Goal: Task Accomplishment & Management: Manage account settings

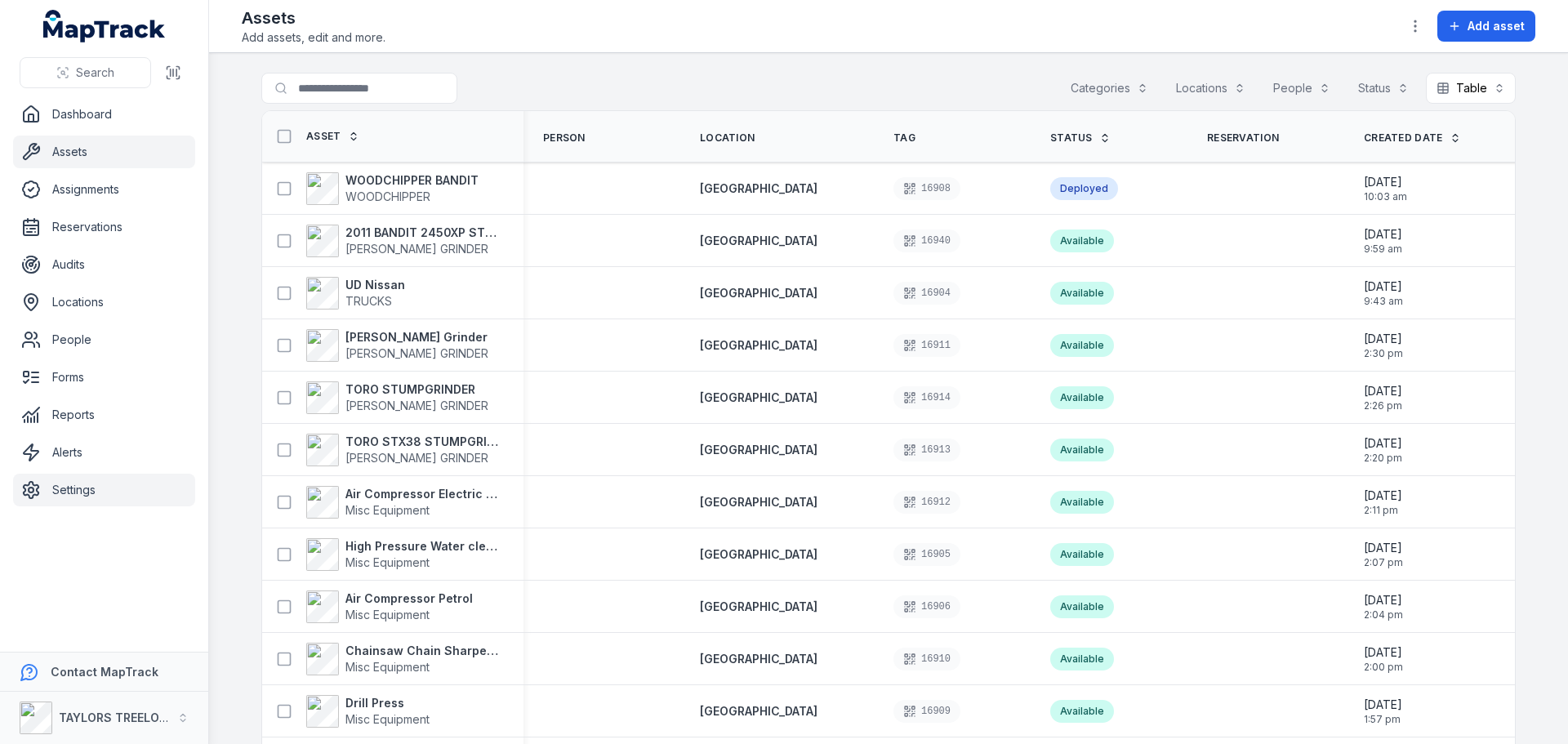
click at [69, 491] on link "Settings" at bounding box center [104, 490] width 182 height 33
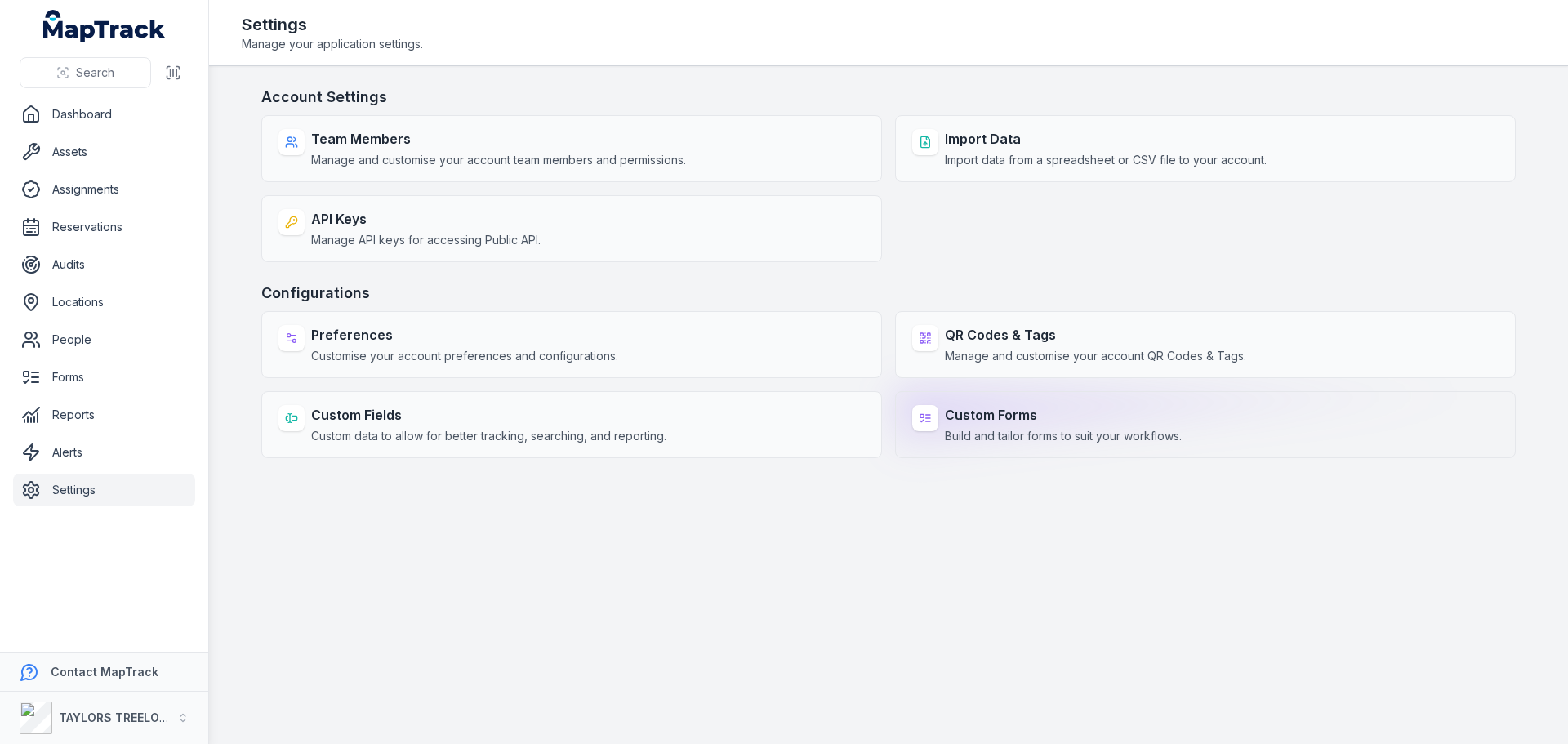
click at [998, 430] on span "Build and tailor forms to suit your workflows." at bounding box center [1064, 436] width 237 height 17
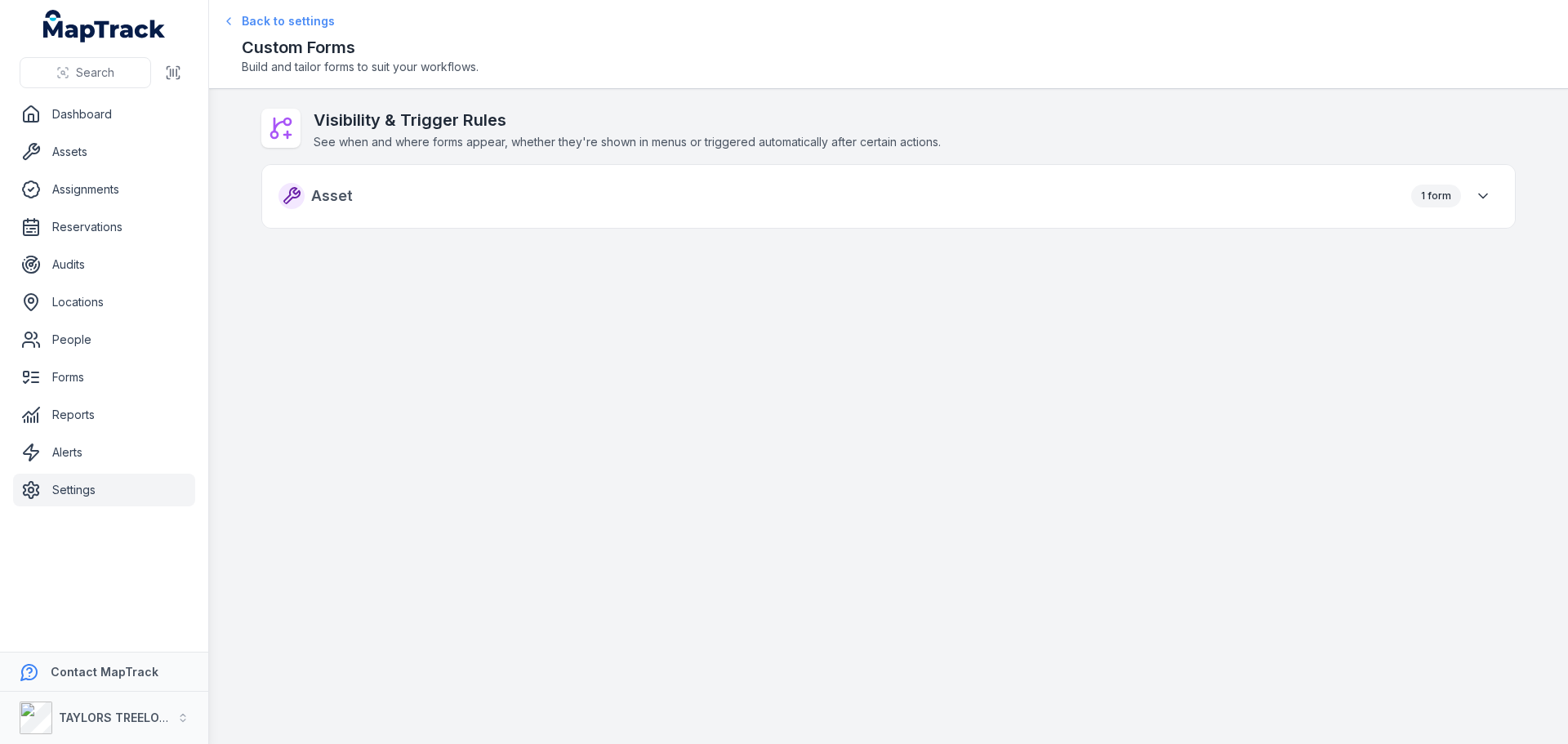
click at [231, 24] on icon at bounding box center [229, 21] width 13 height 13
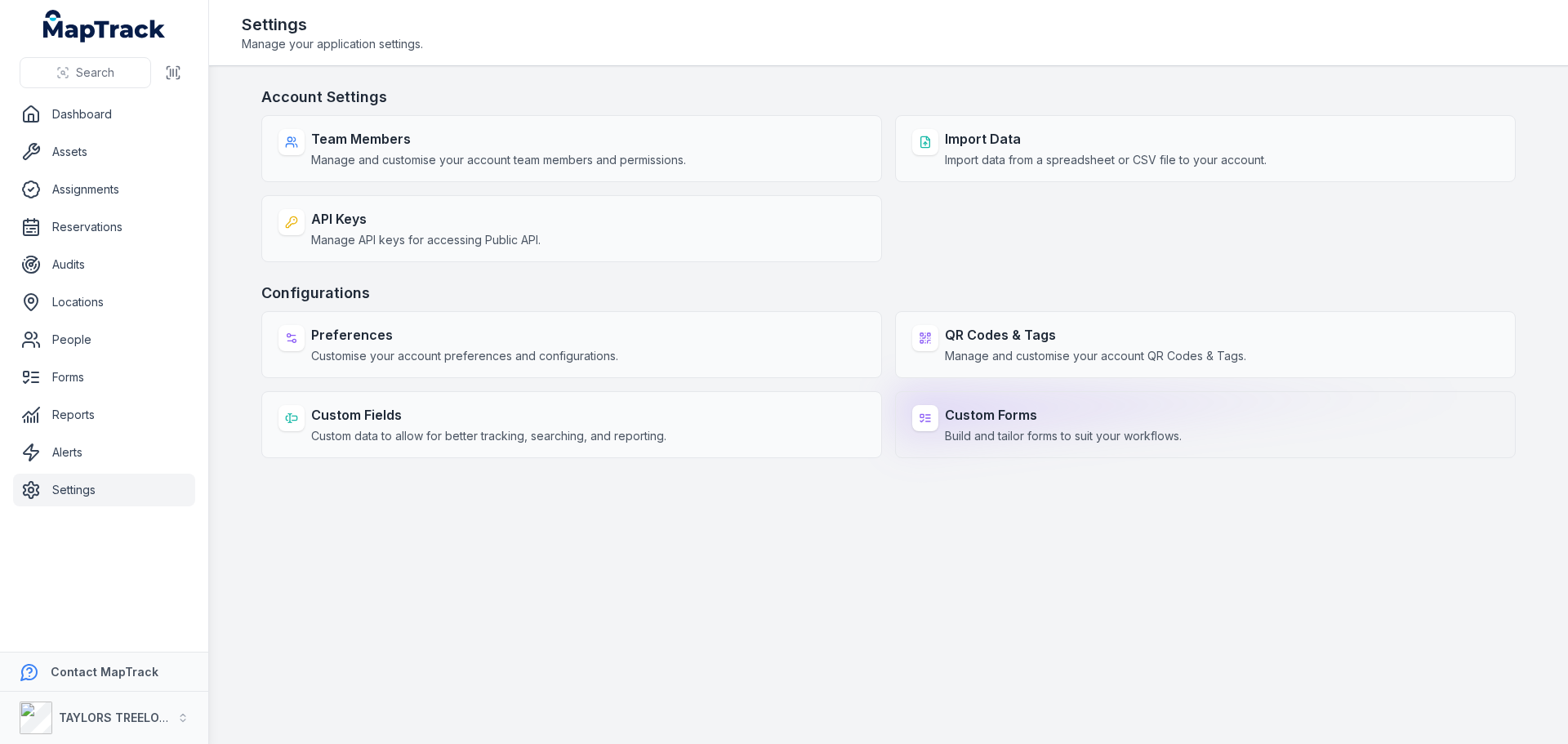
click at [1005, 427] on div "Custom Forms Build and tailor forms to suit your workflows." at bounding box center [1064, 424] width 237 height 39
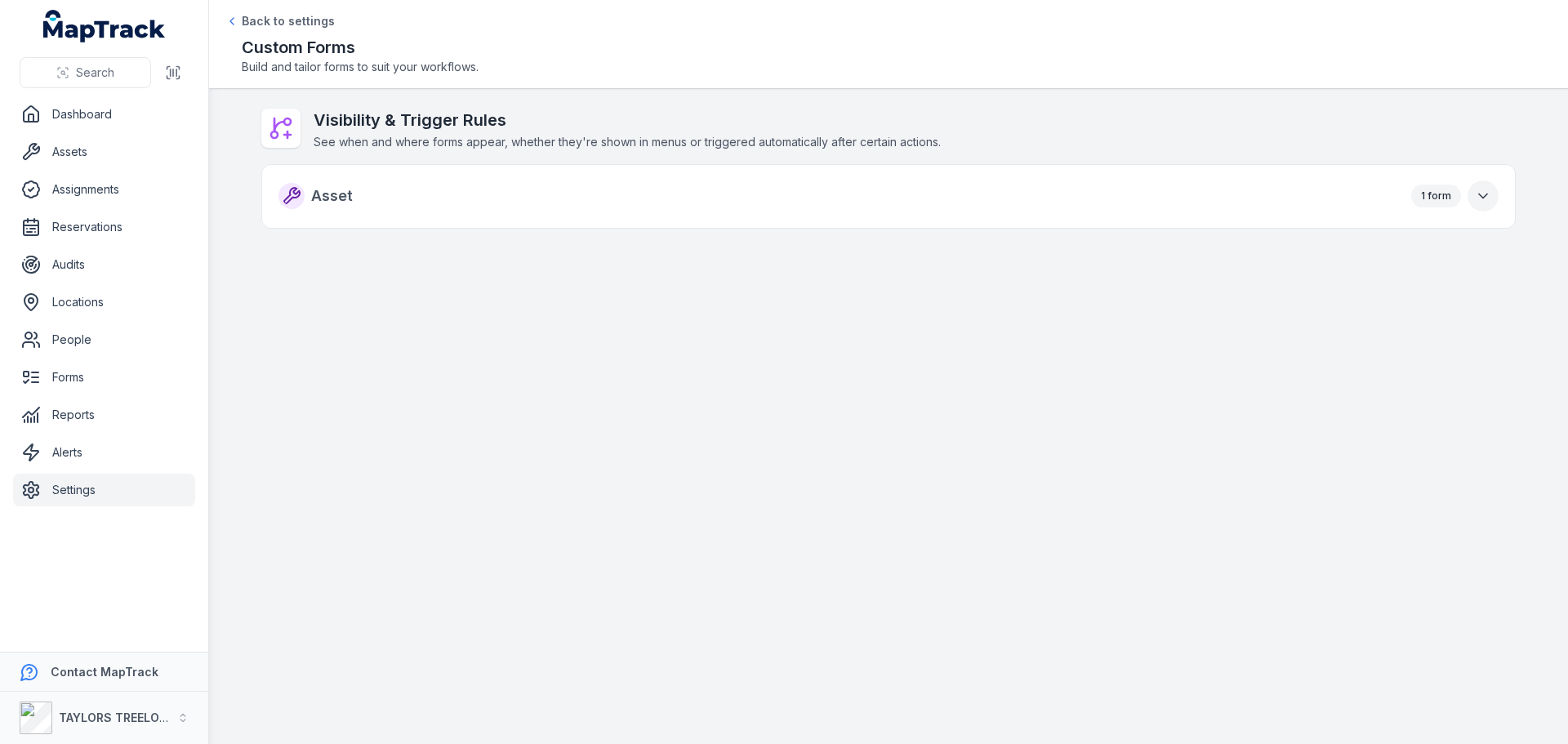
click at [1483, 197] on icon "button" at bounding box center [1483, 197] width 8 height 4
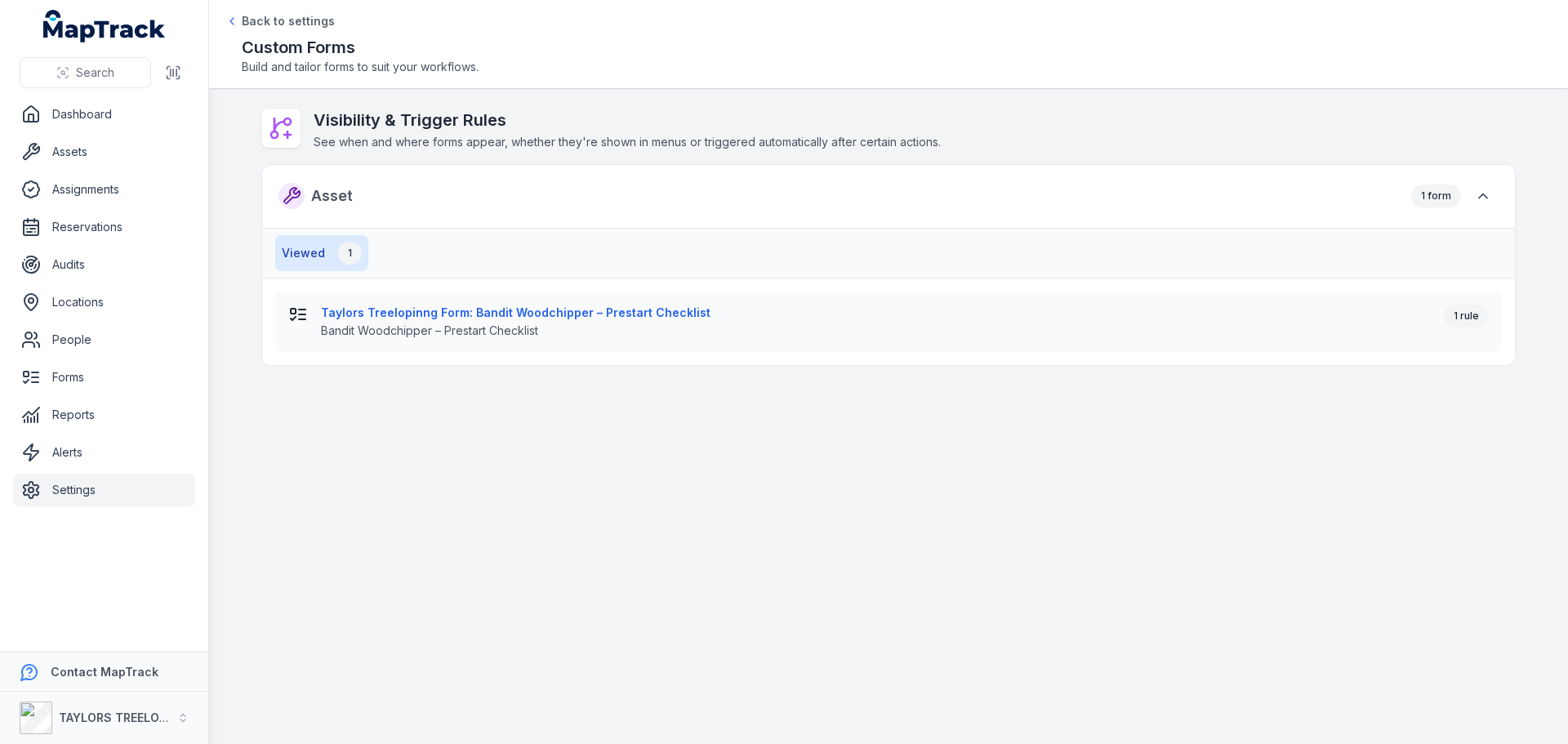
click at [1476, 445] on main "Visibility & Trigger Rules See when and where forms appear, whether they're sho…" at bounding box center [888, 416] width 1359 height 655
click at [287, 135] on icon at bounding box center [287, 135] width 6 height 0
click at [72, 489] on link "Settings" at bounding box center [104, 490] width 182 height 33
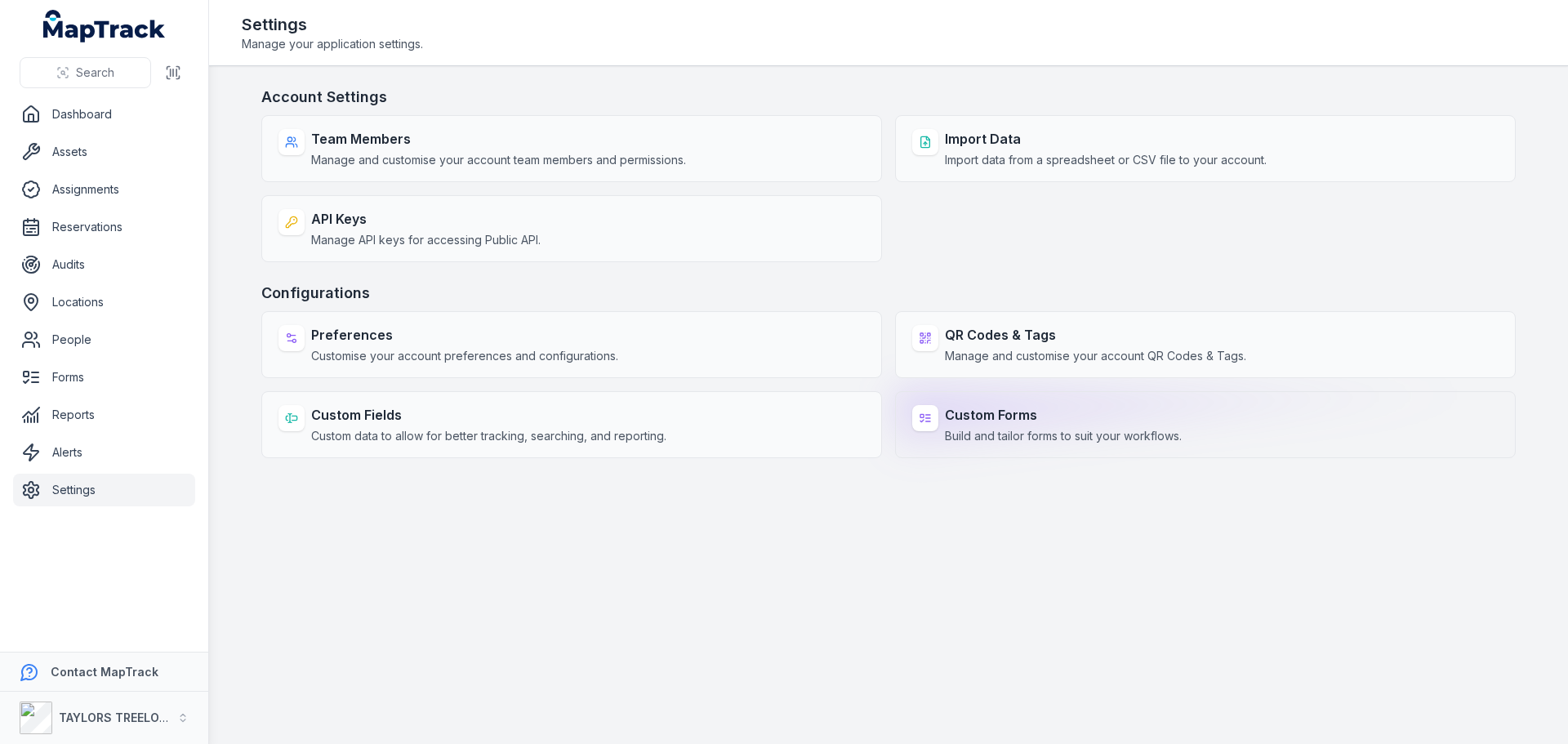
click at [1010, 427] on div "Custom Forms Build and tailor forms to suit your workflows." at bounding box center [1064, 424] width 237 height 39
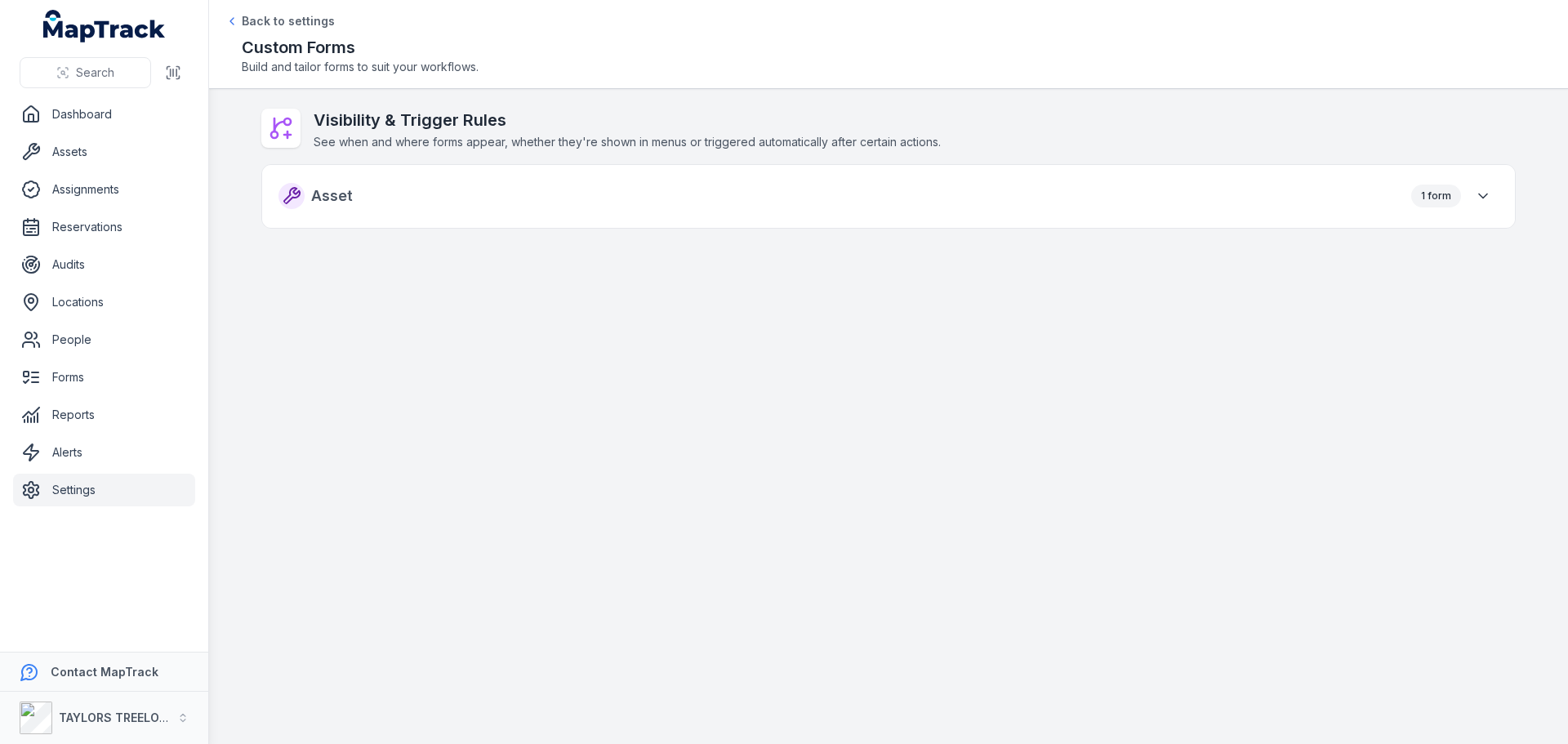
click at [58, 488] on link "Settings" at bounding box center [104, 490] width 182 height 33
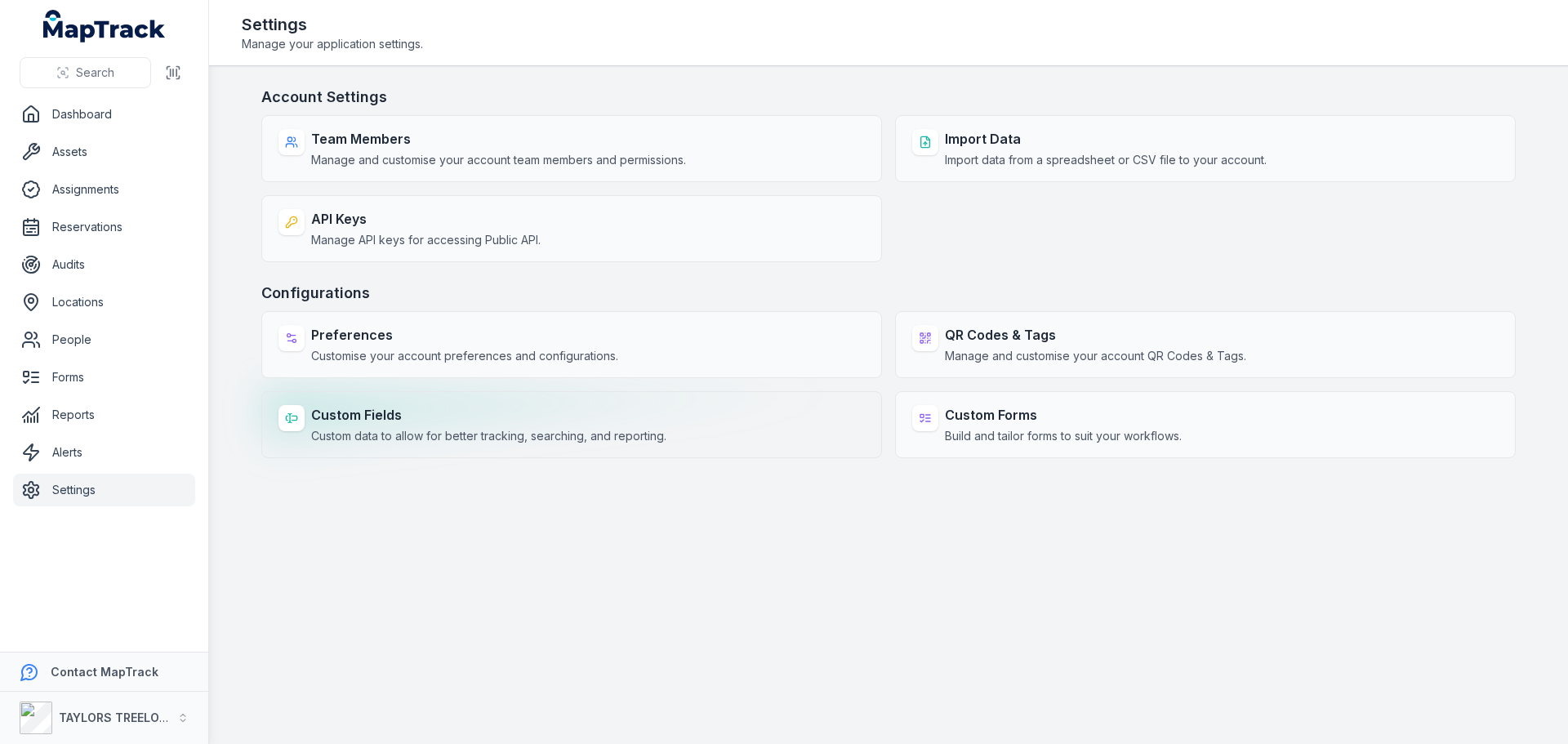
click at [372, 423] on strong "Custom Fields" at bounding box center [489, 414] width 355 height 19
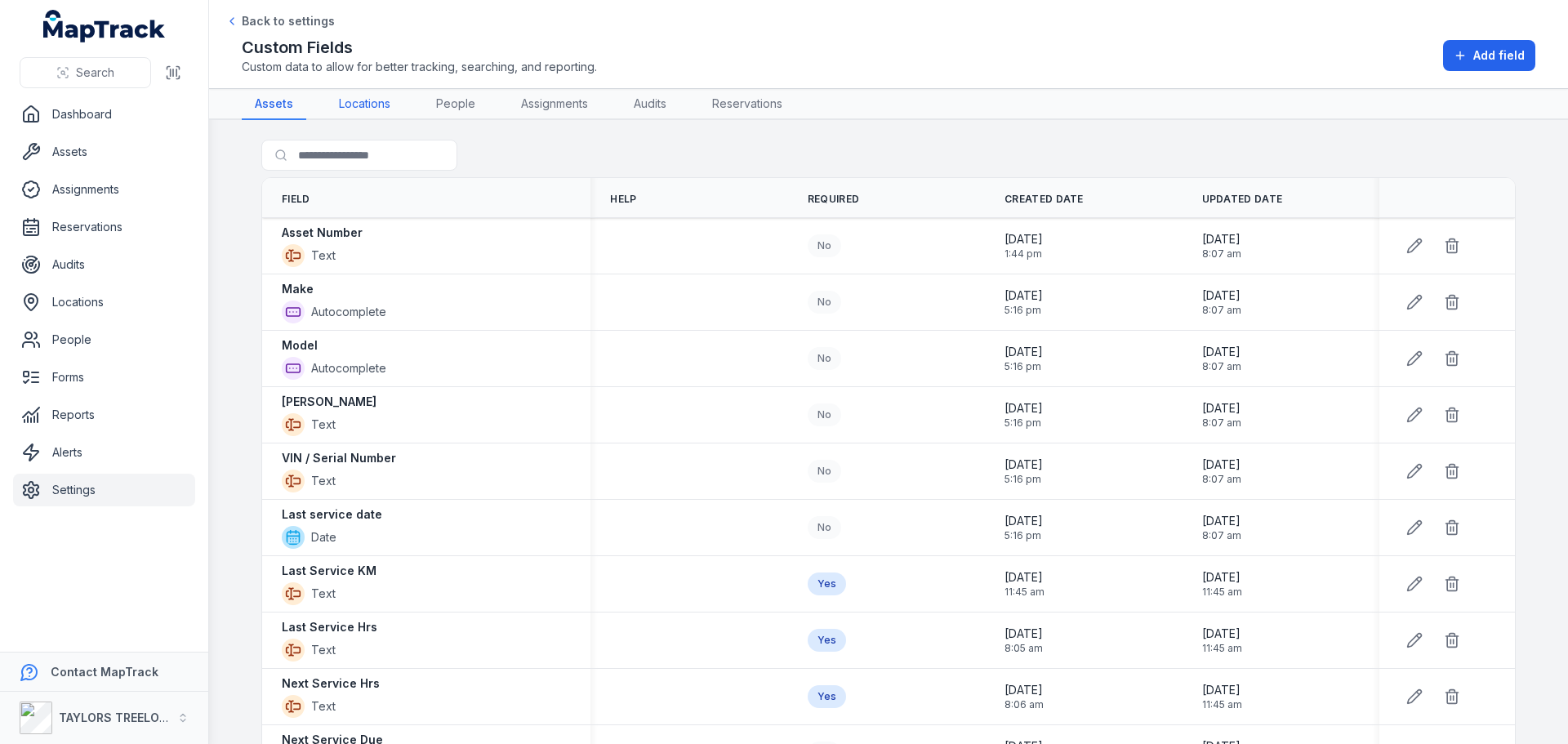
click at [357, 100] on link "Locations" at bounding box center [365, 105] width 77 height 31
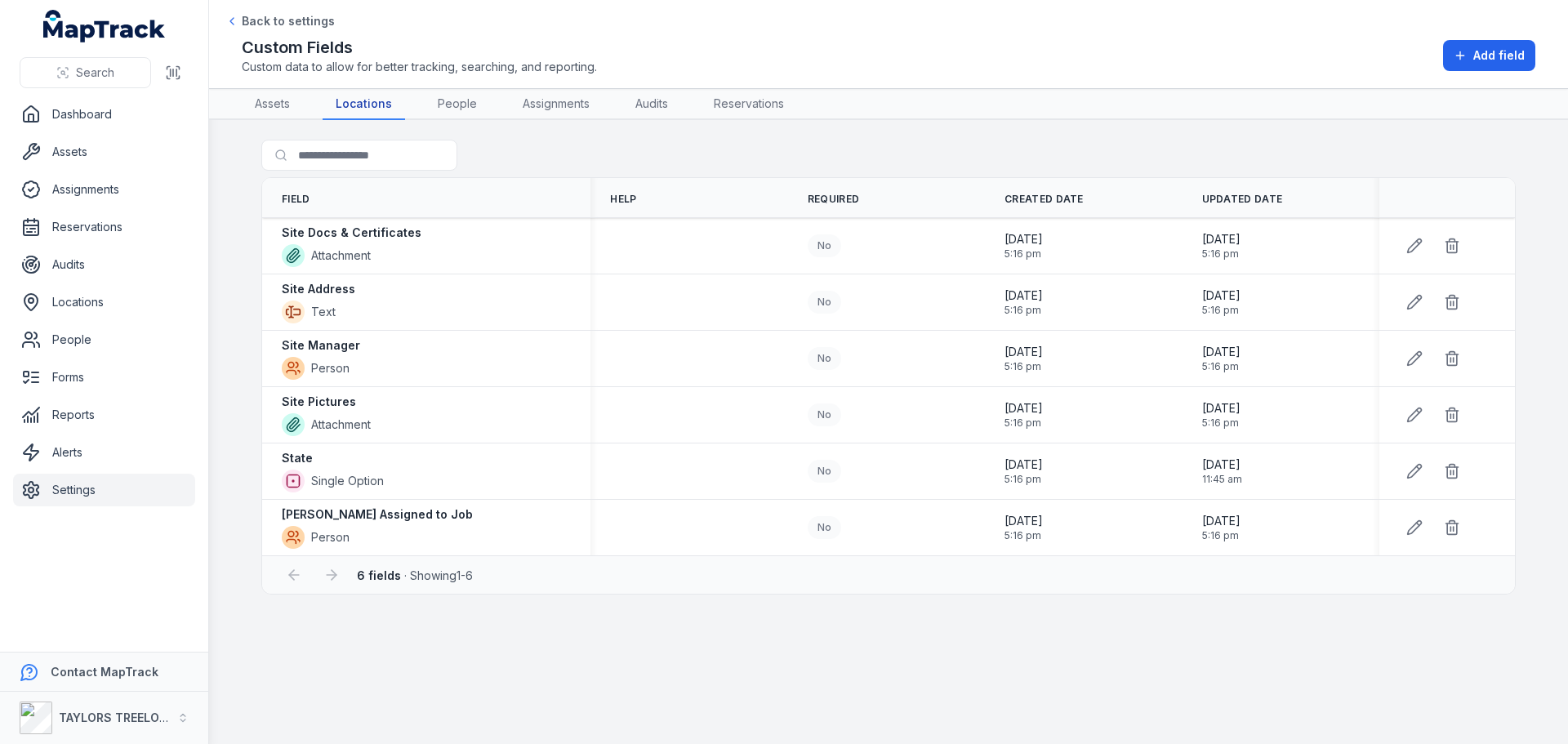
click at [367, 107] on link "Locations" at bounding box center [364, 105] width 83 height 31
click at [446, 103] on link "People" at bounding box center [457, 105] width 65 height 31
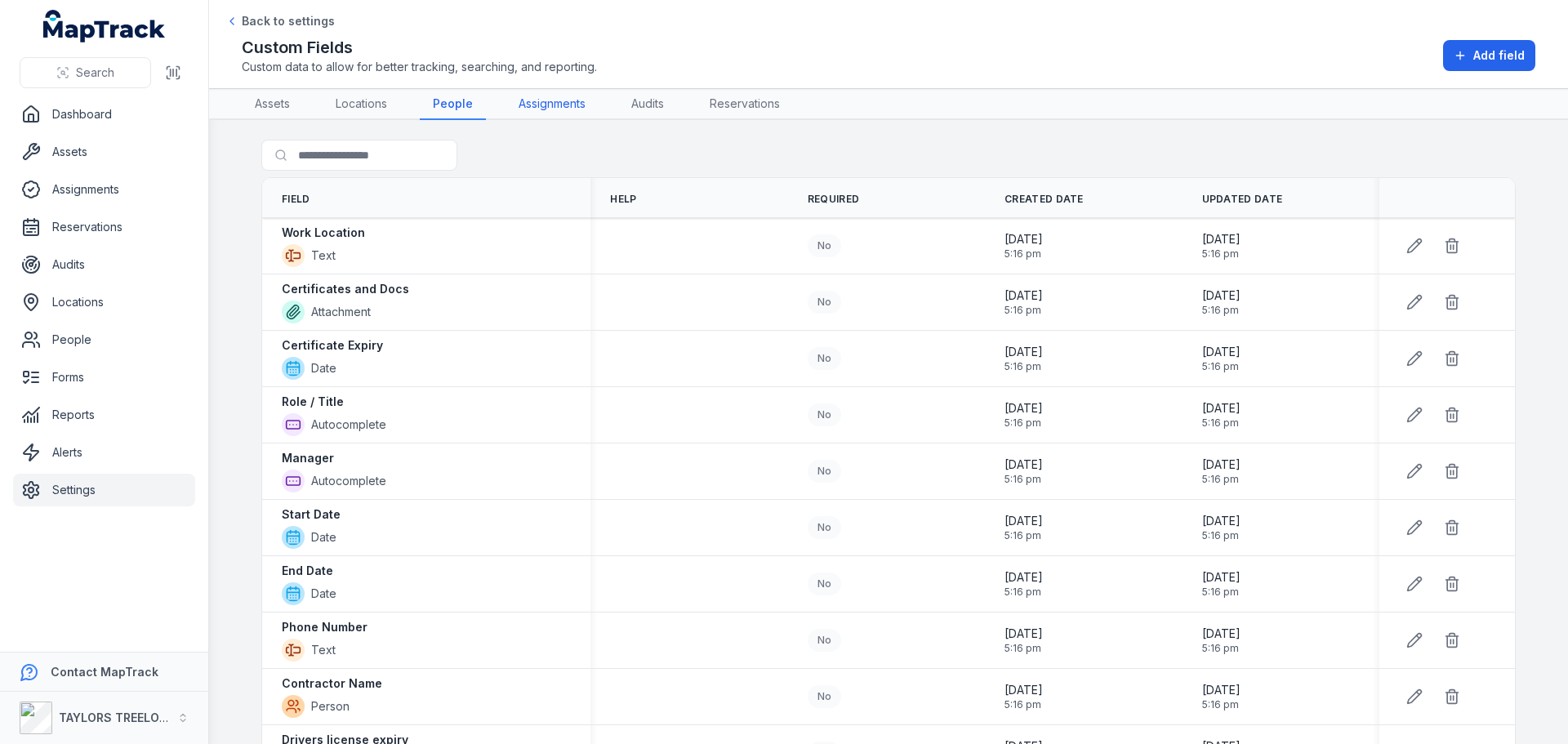
click at [571, 112] on link "Assignments" at bounding box center [551, 105] width 93 height 31
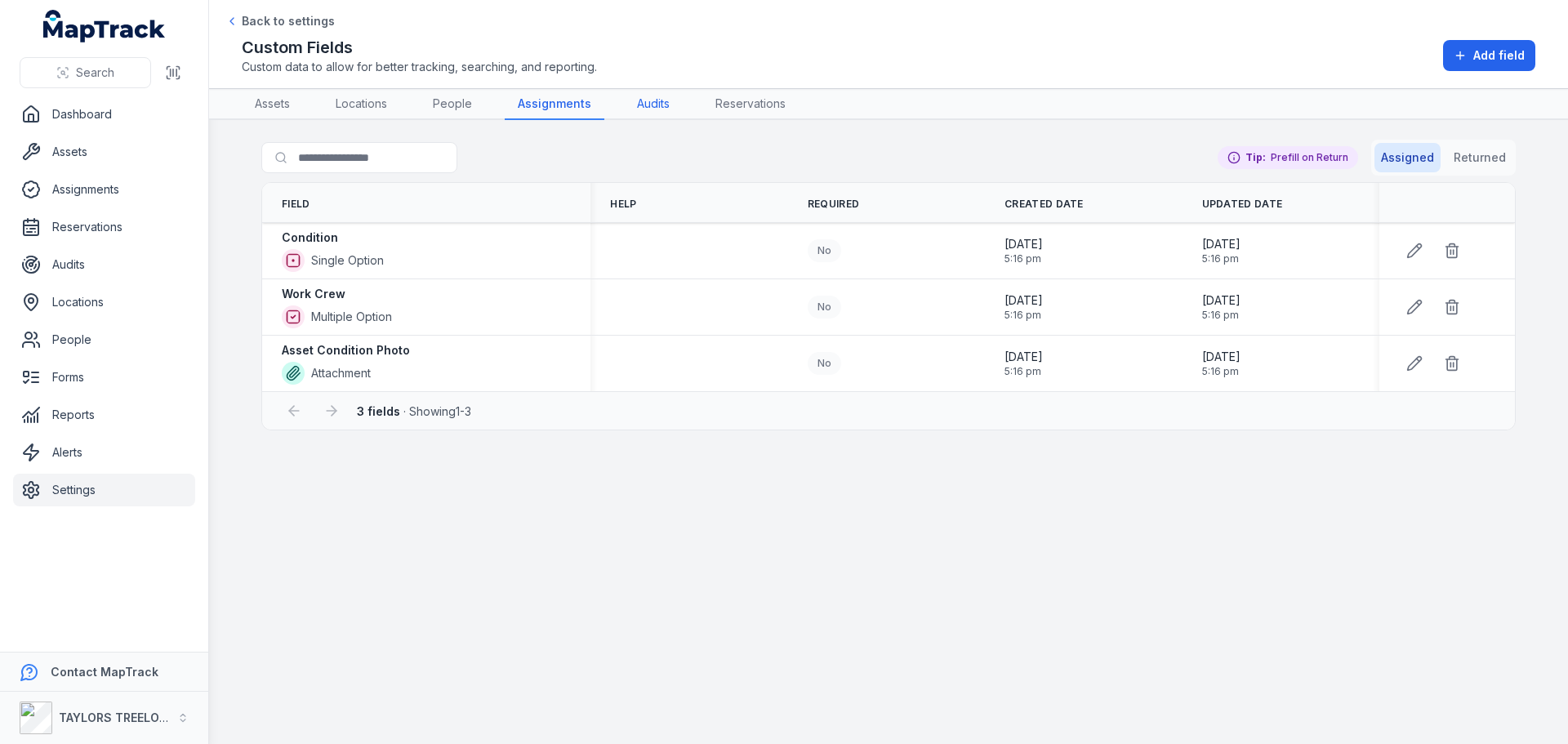
click at [654, 103] on link "Audits" at bounding box center [653, 105] width 59 height 31
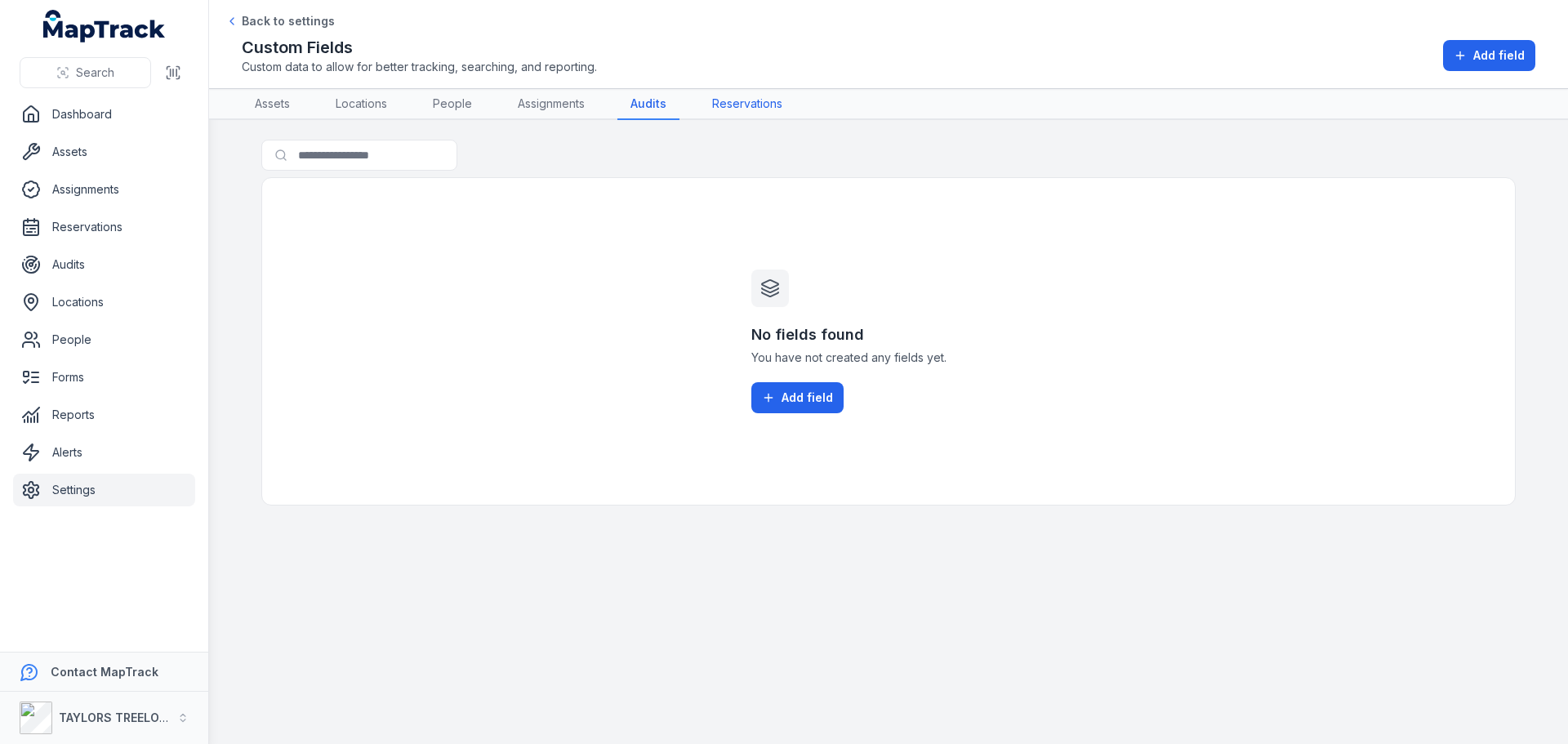
click at [741, 106] on link "Reservations" at bounding box center [747, 105] width 96 height 31
click at [283, 102] on link "Assets" at bounding box center [272, 105] width 62 height 31
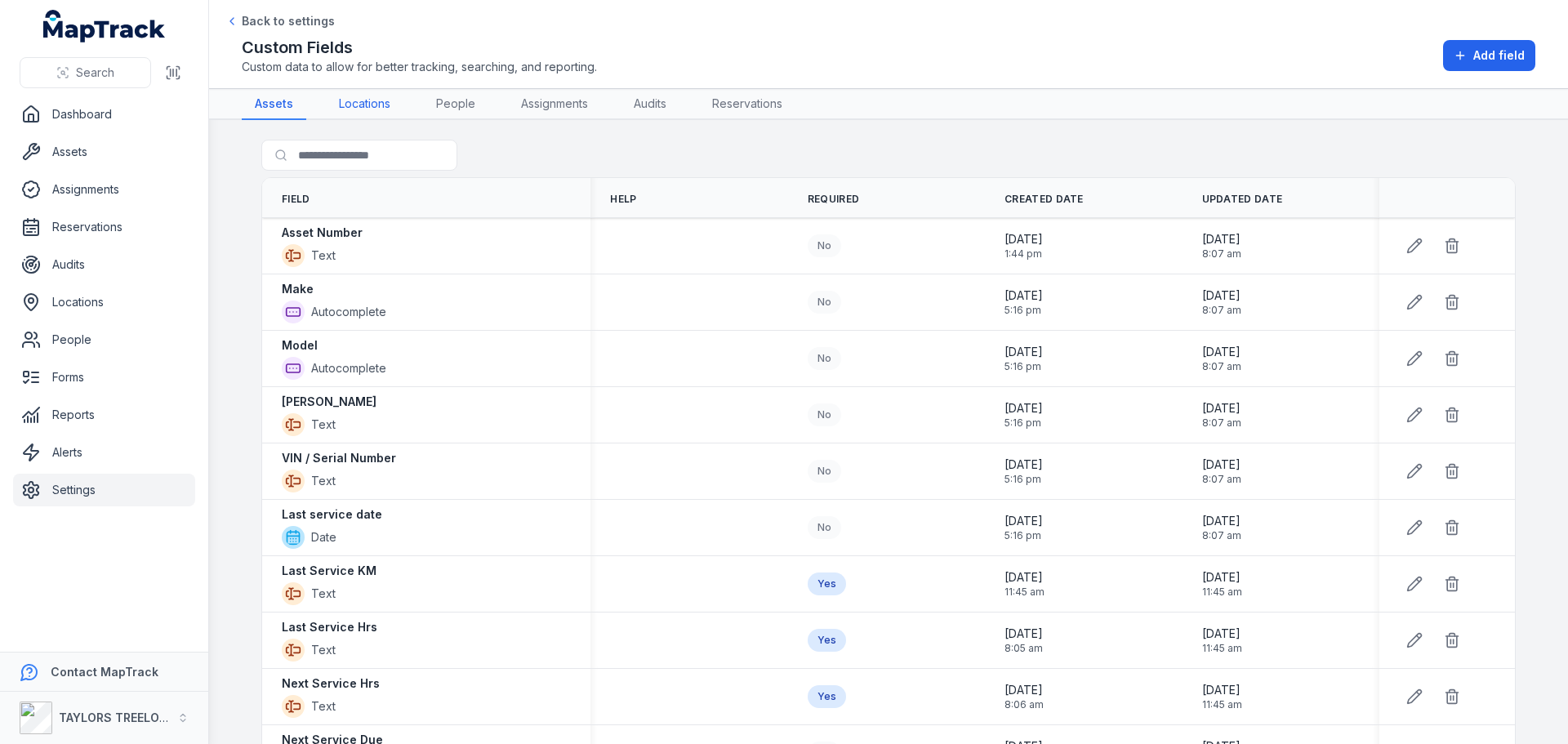
click at [358, 103] on link "Locations" at bounding box center [365, 105] width 77 height 31
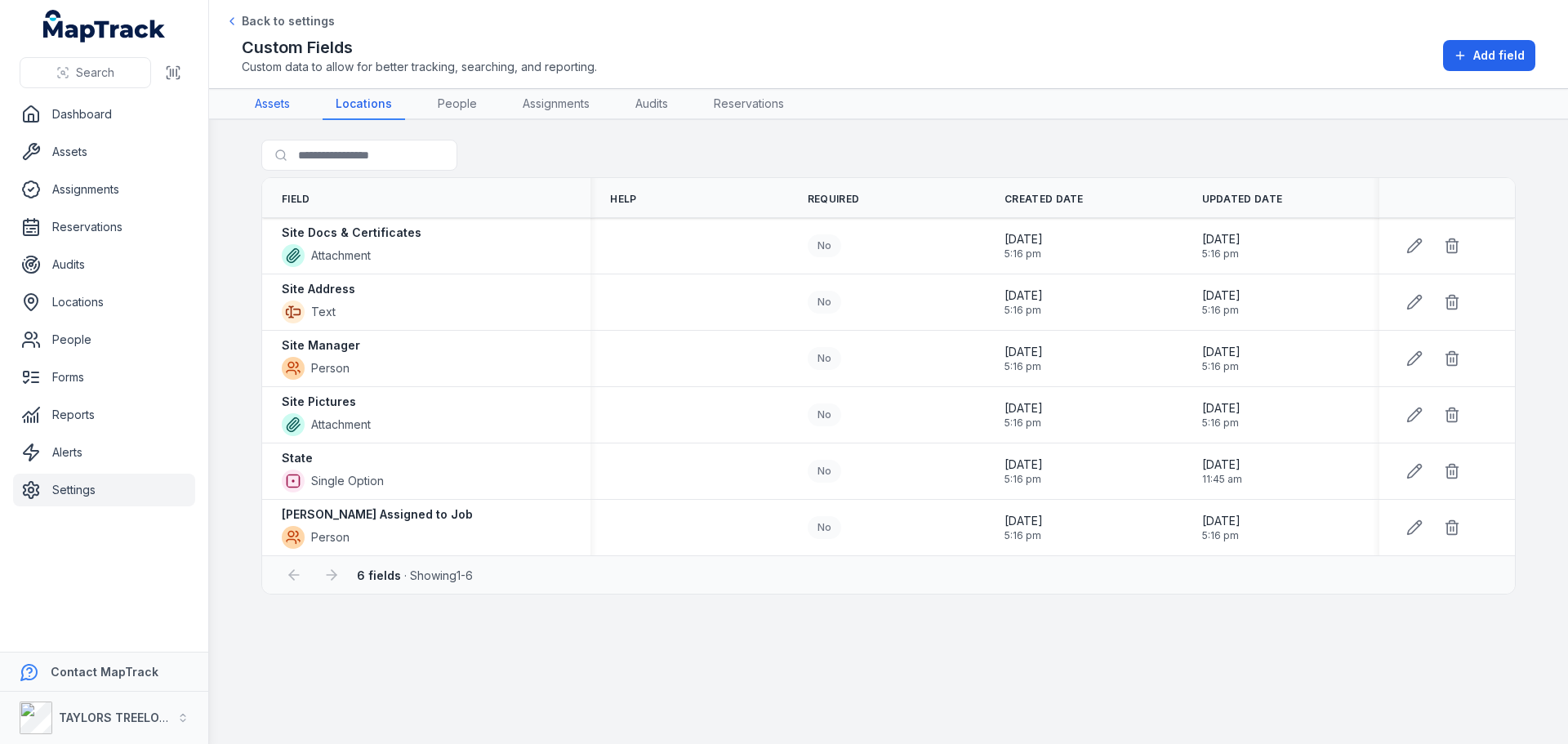
click at [282, 104] on link "Assets" at bounding box center [272, 105] width 62 height 31
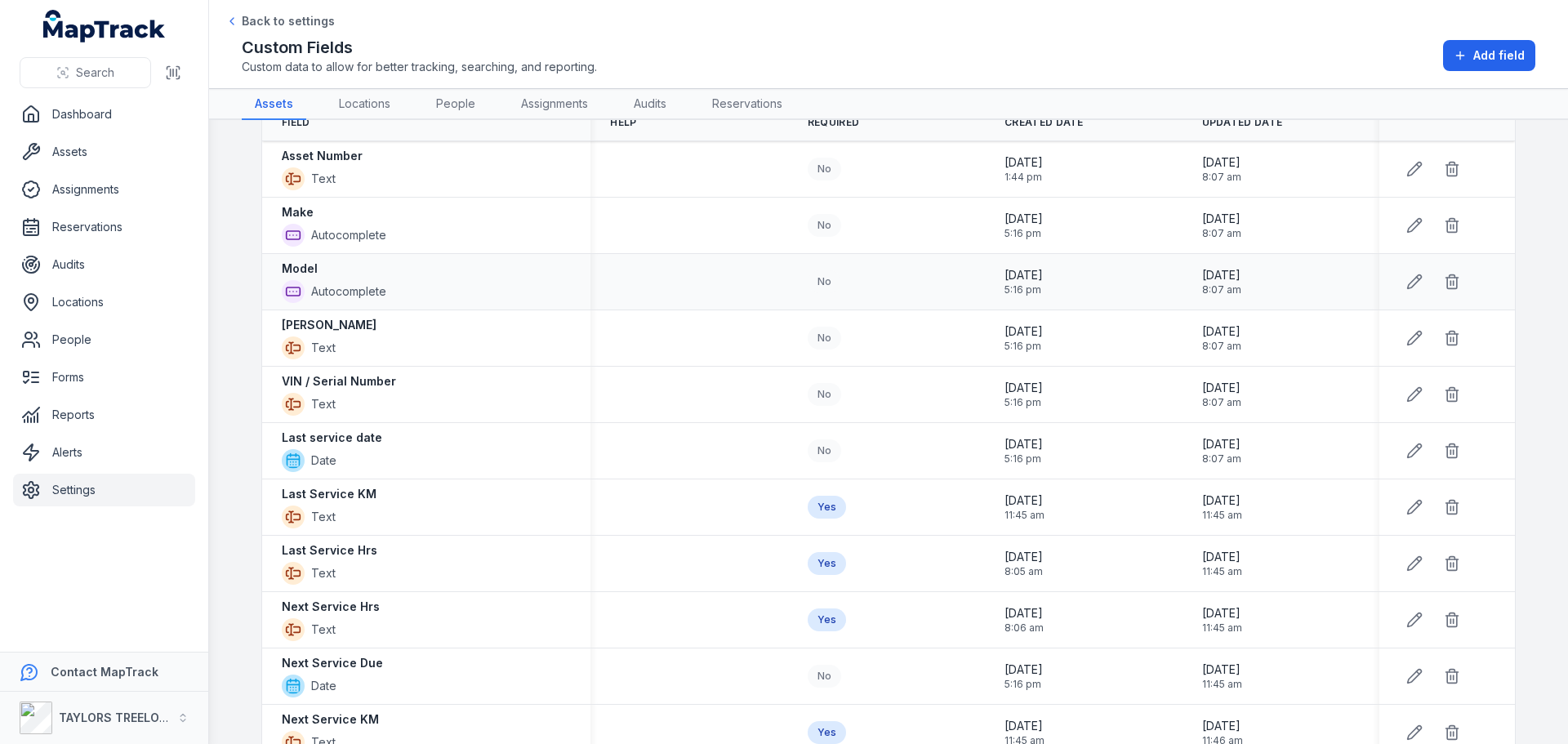
scroll to position [42, 0]
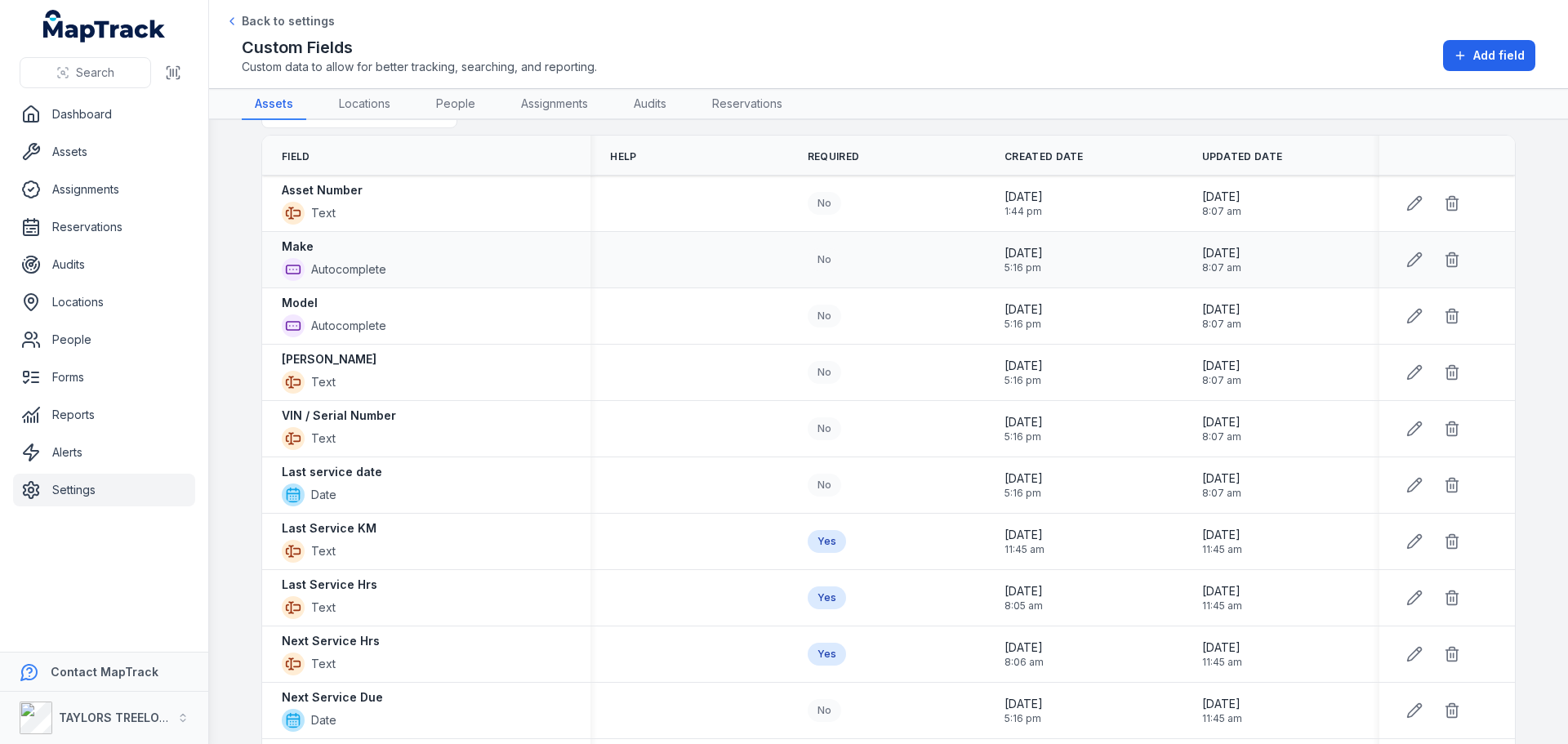
click at [288, 270] on icon at bounding box center [293, 269] width 23 height 23
click at [318, 269] on span "Autocomplete" at bounding box center [349, 270] width 75 height 17
click at [816, 204] on div "No" at bounding box center [824, 203] width 33 height 23
click at [1406, 201] on icon at bounding box center [1415, 203] width 17 height 17
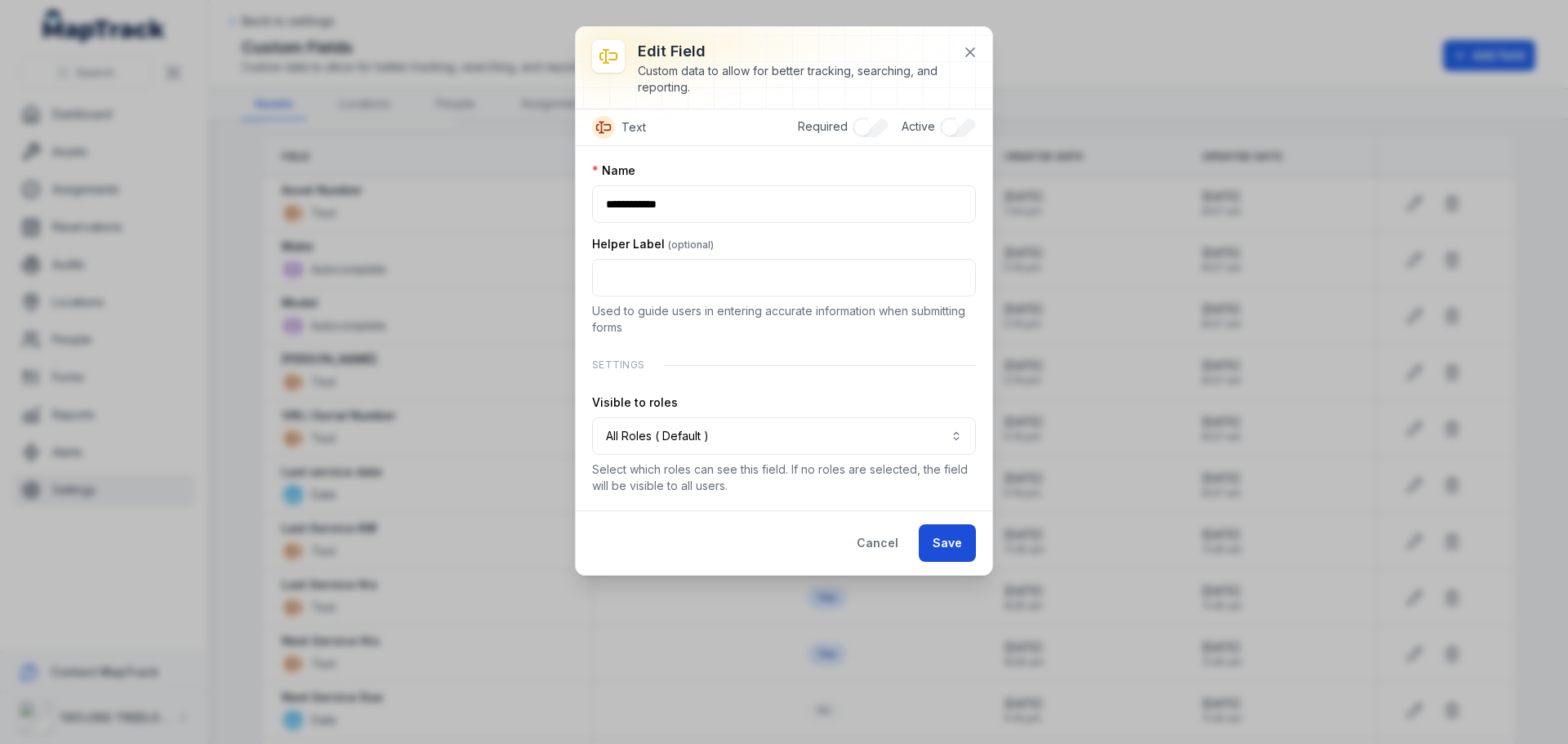
click at [943, 550] on button "Save" at bounding box center [947, 543] width 57 height 38
